Goal: Task Accomplishment & Management: Use online tool/utility

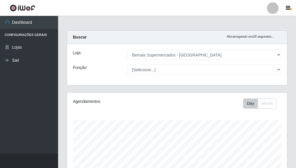
select select "249"
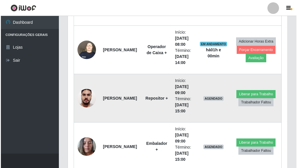
scroll to position [665, 0]
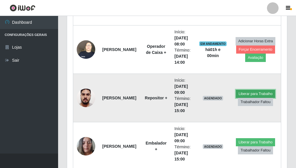
click at [252, 92] on button "Liberar para Trabalho" at bounding box center [255, 94] width 39 height 8
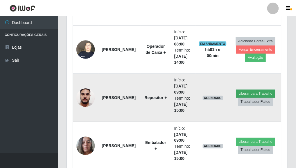
scroll to position [120, 216]
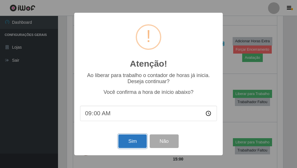
click at [130, 143] on button "Sim" at bounding box center [132, 142] width 28 height 14
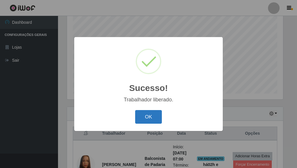
click at [149, 118] on button "OK" at bounding box center [148, 117] width 27 height 14
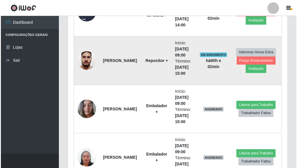
scroll to position [752, 0]
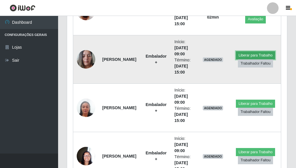
click at [259, 53] on button "Liberar para Trabalho" at bounding box center [255, 55] width 39 height 8
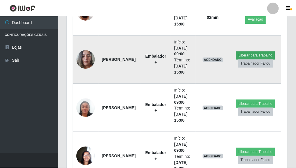
scroll to position [120, 216]
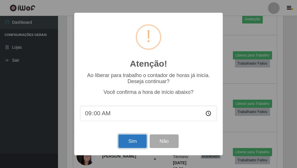
click at [135, 139] on button "Sim" at bounding box center [132, 142] width 28 height 14
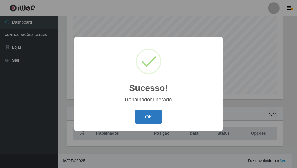
click at [153, 113] on button "OK" at bounding box center [148, 117] width 27 height 14
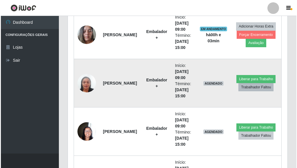
scroll to position [781, 0]
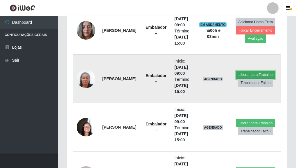
click at [254, 71] on button "Liberar para Trabalho" at bounding box center [255, 75] width 39 height 8
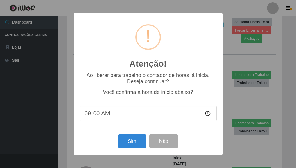
scroll to position [120, 216]
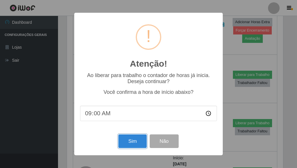
drag, startPoint x: 135, startPoint y: 138, endPoint x: 131, endPoint y: 134, distance: 4.9
click at [134, 138] on button "Sim" at bounding box center [132, 142] width 28 height 14
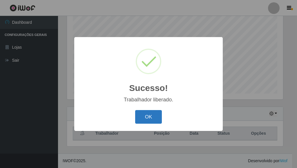
click at [141, 112] on button "OK" at bounding box center [148, 117] width 27 height 14
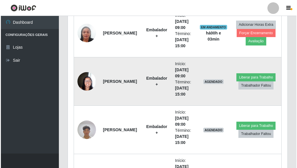
scroll to position [839, 0]
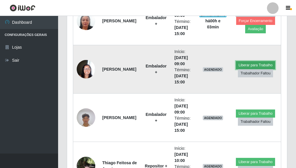
click at [249, 63] on button "Liberar para Trabalho" at bounding box center [255, 65] width 39 height 8
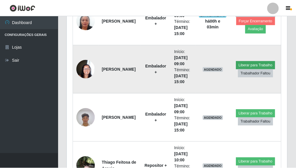
scroll to position [120, 216]
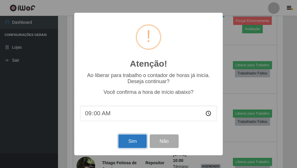
click at [136, 142] on button "Sim" at bounding box center [132, 142] width 28 height 14
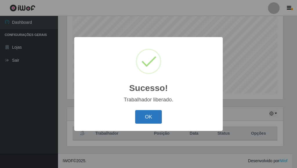
click at [145, 117] on button "OK" at bounding box center [148, 117] width 27 height 14
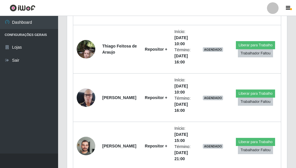
scroll to position [0, 0]
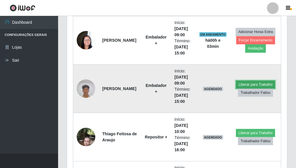
click at [248, 82] on button "Liberar para Trabalho" at bounding box center [255, 85] width 39 height 8
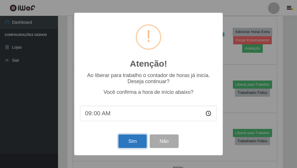
click at [132, 142] on button "Sim" at bounding box center [132, 142] width 28 height 14
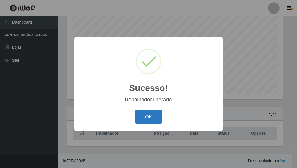
click at [142, 120] on button "OK" at bounding box center [148, 117] width 27 height 14
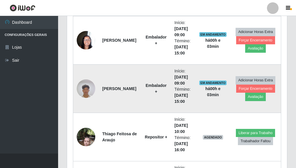
click at [87, 93] on img at bounding box center [86, 88] width 19 height 25
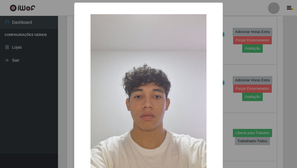
click at [244, 78] on div "× OK Cancel" at bounding box center [148, 84] width 297 height 168
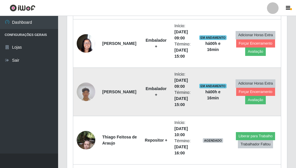
scroll to position [891, 0]
